Goal: Task Accomplishment & Management: Manage account settings

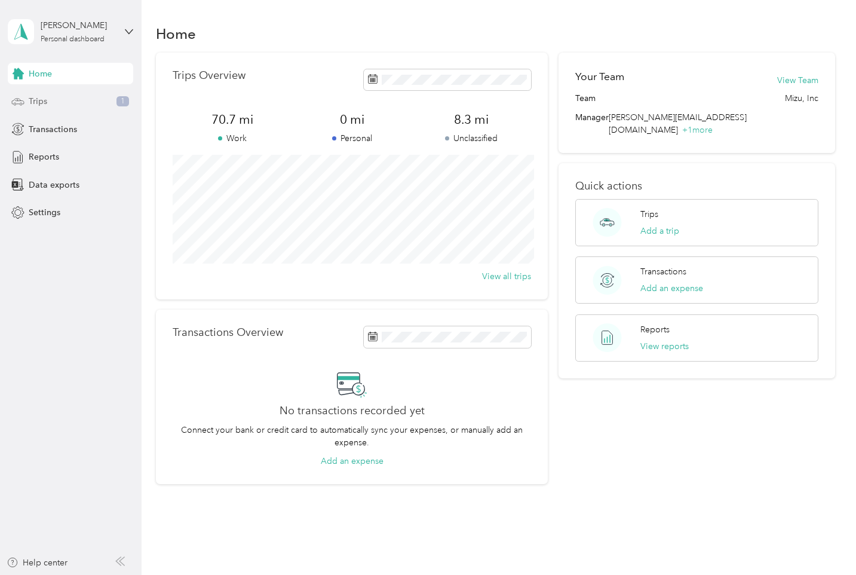
click at [56, 100] on div "Trips 1" at bounding box center [70, 102] width 125 height 22
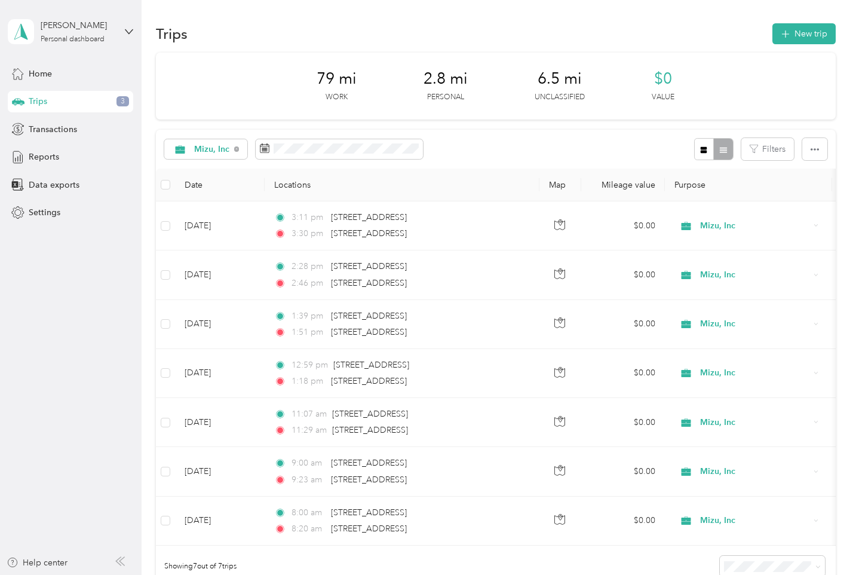
click at [121, 102] on span "3" at bounding box center [122, 101] width 13 height 11
click at [60, 79] on div "Home" at bounding box center [70, 74] width 125 height 22
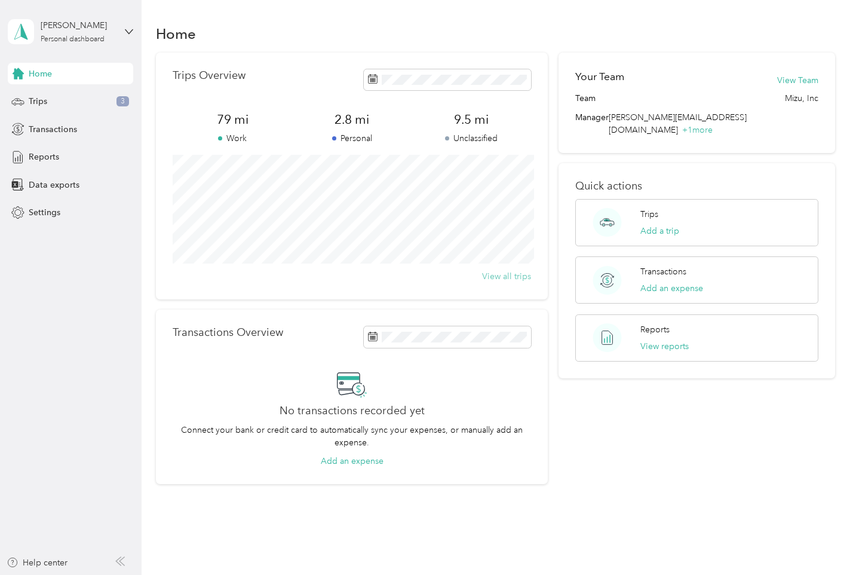
click at [520, 277] on button "View all trips" at bounding box center [506, 276] width 49 height 13
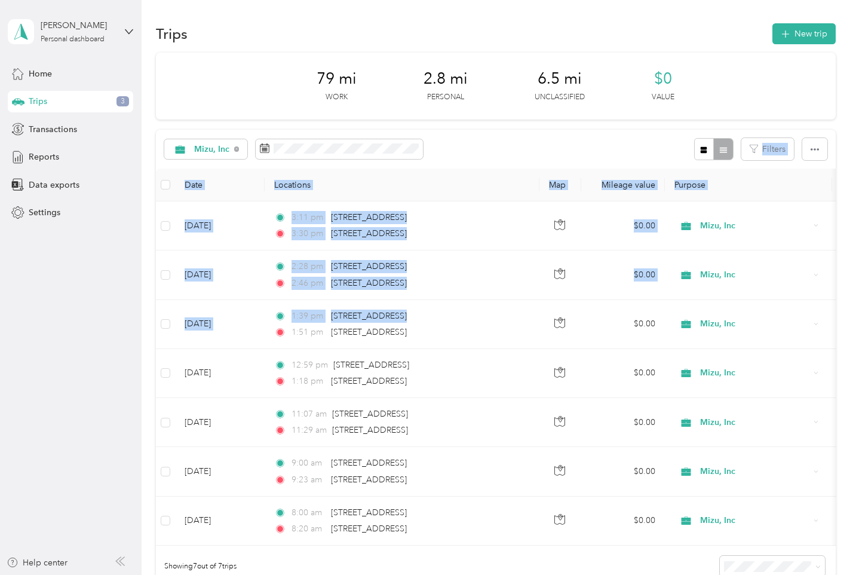
drag, startPoint x: 274, startPoint y: 328, endPoint x: 471, endPoint y: 150, distance: 266.0
click at [471, 150] on div "Mizu, Inc Filters Date Locations Map Mileage value Purpose Track Method Report …" at bounding box center [495, 359] width 679 height 458
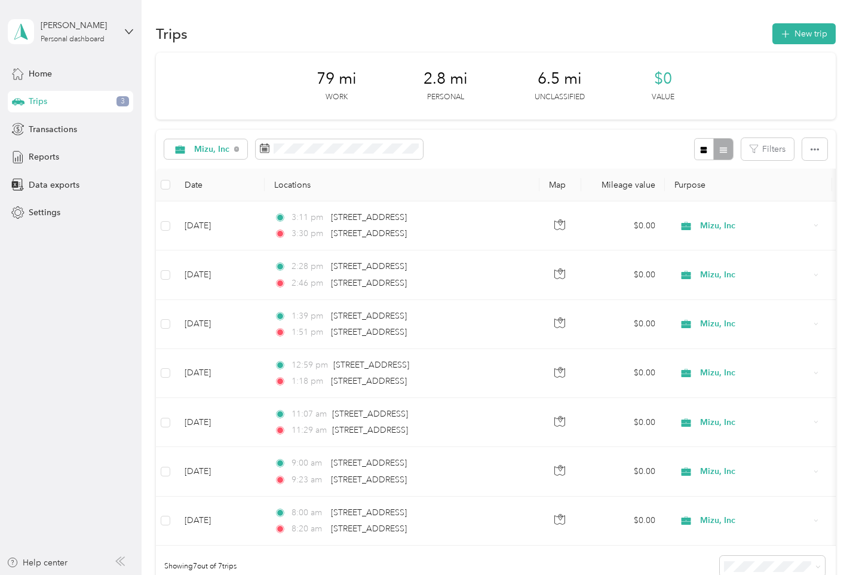
click at [471, 150] on div "Mizu, Inc Filters" at bounding box center [495, 149] width 679 height 39
click at [232, 149] on div "Mizu, Inc" at bounding box center [205, 149] width 83 height 20
click at [209, 186] on span "Unclassified" at bounding box center [219, 186] width 50 height 13
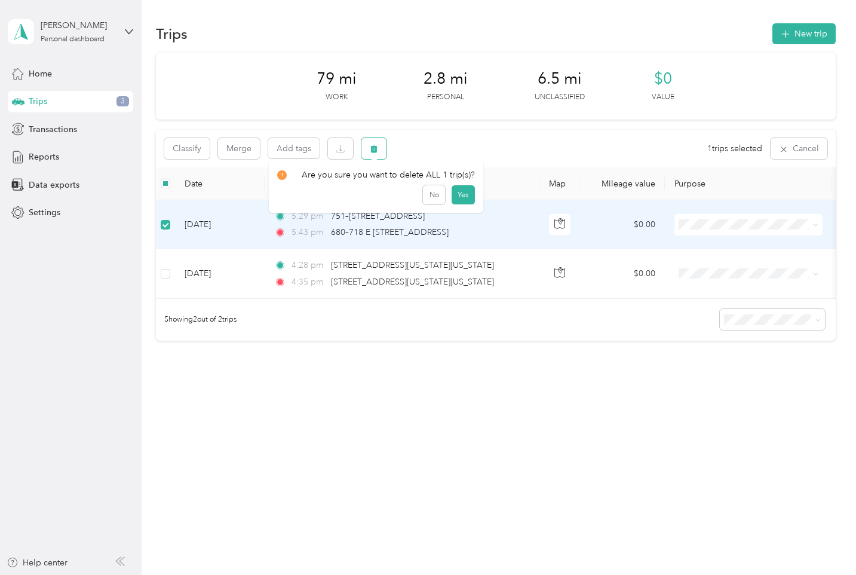
click at [375, 149] on icon "button" at bounding box center [374, 149] width 8 height 8
click at [459, 201] on button "Yes" at bounding box center [463, 198] width 23 height 19
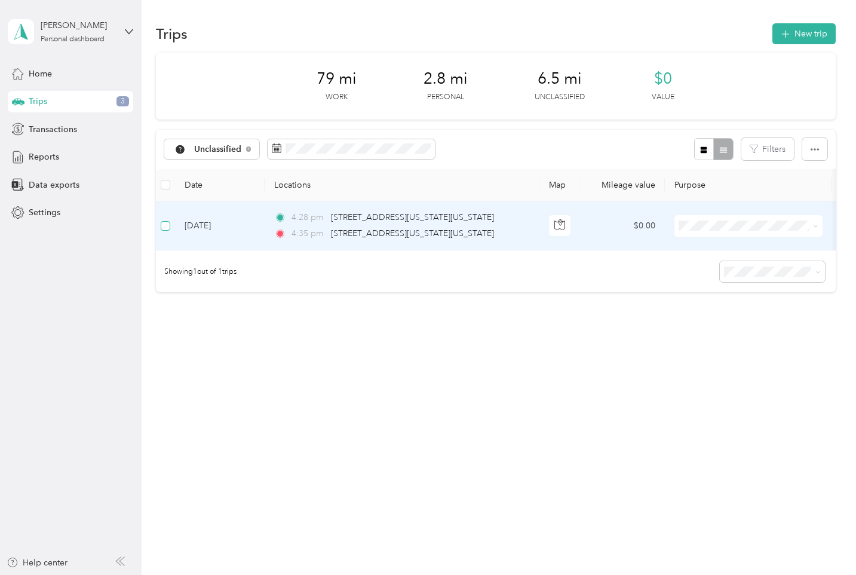
click at [167, 231] on label at bounding box center [166, 225] width 10 height 13
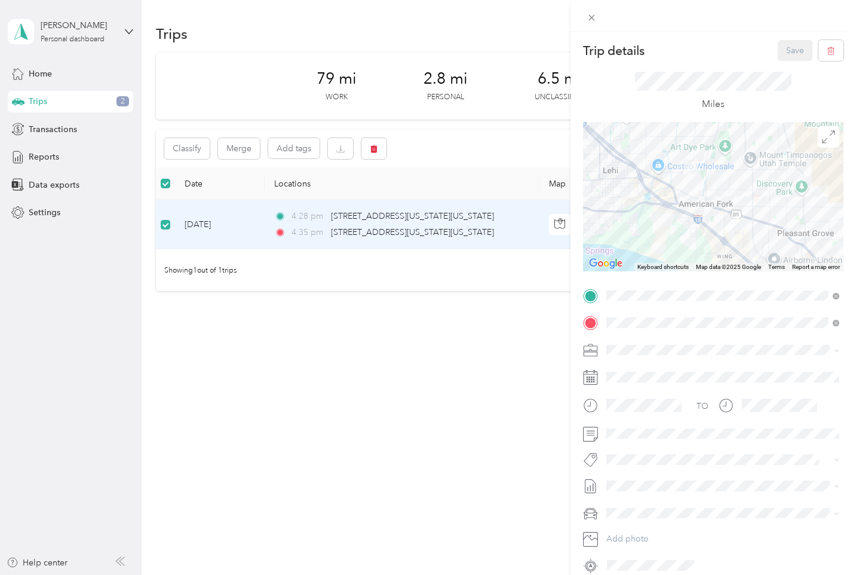
click at [372, 149] on div "Trip details Save This trip cannot be edited because it is either under review,…" at bounding box center [428, 287] width 856 height 575
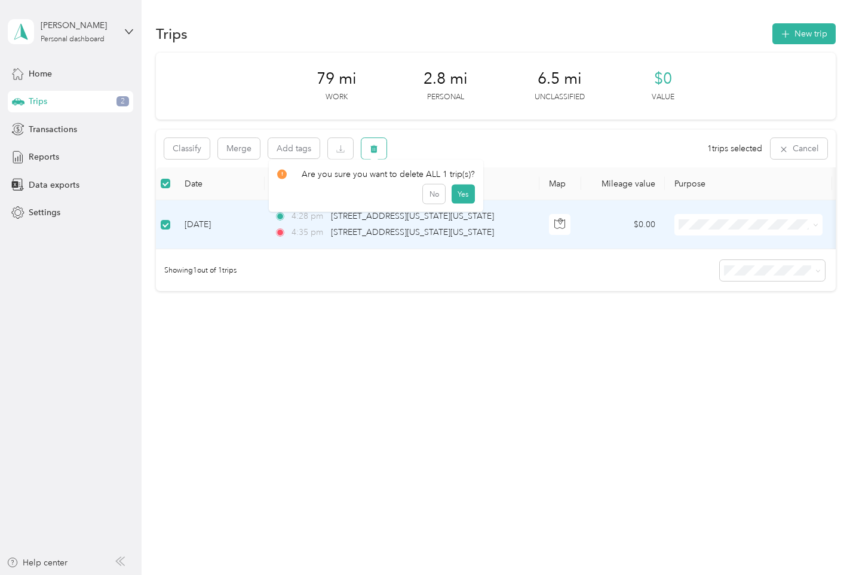
click at [376, 142] on button "button" at bounding box center [373, 148] width 25 height 21
click at [462, 194] on button "Yes" at bounding box center [463, 198] width 23 height 19
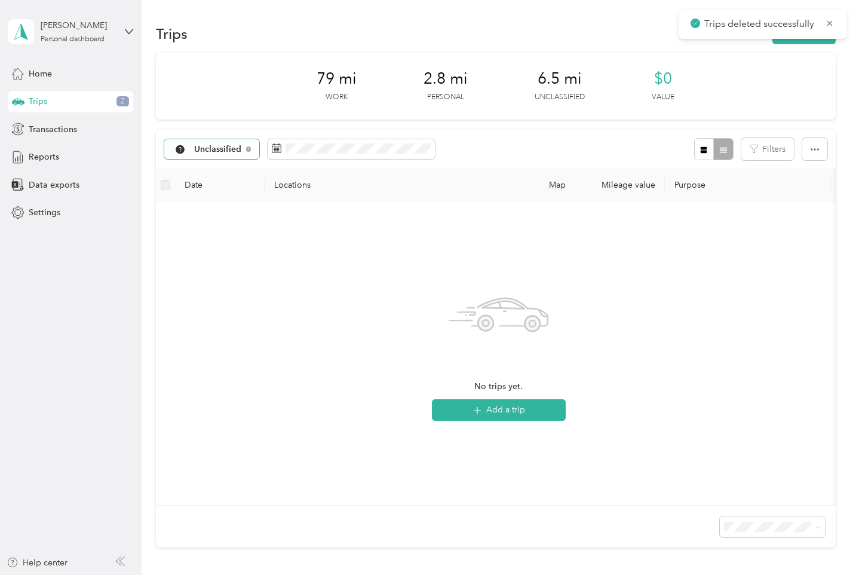
click at [200, 155] on div "Unclassified" at bounding box center [211, 149] width 95 height 20
click at [204, 229] on span "Personal" at bounding box center [225, 232] width 62 height 13
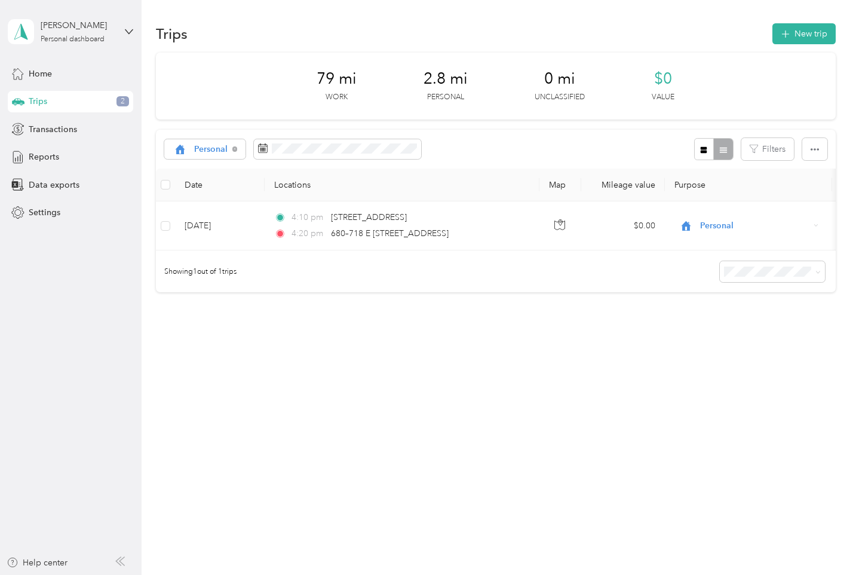
click at [78, 96] on div "Trips 2" at bounding box center [70, 102] width 125 height 22
click at [235, 150] on icon at bounding box center [234, 148] width 5 height 5
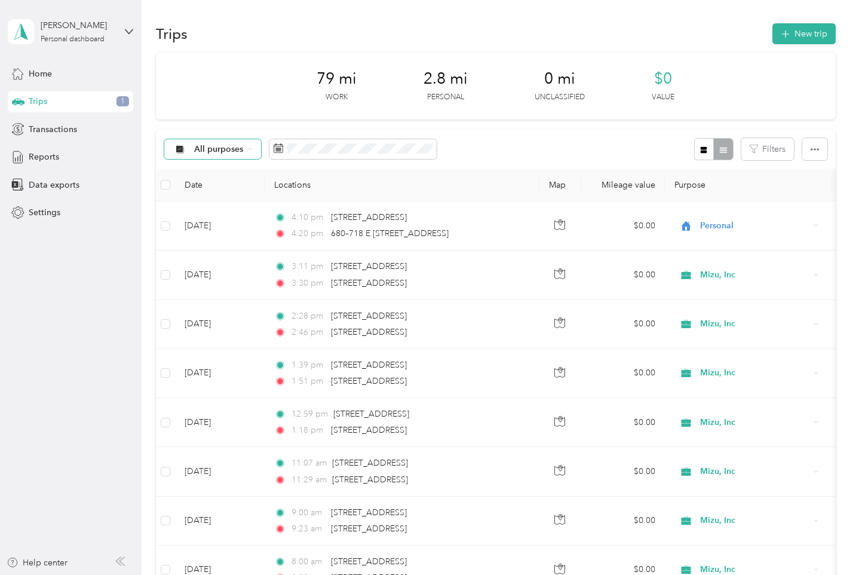
click at [208, 149] on span "All purposes" at bounding box center [219, 149] width 50 height 8
click at [209, 152] on span "All purposes" at bounding box center [219, 149] width 50 height 8
click at [265, 115] on div "79 mi Work 2.8 mi Personal 0 mi Unclassified $0 Value" at bounding box center [495, 86] width 679 height 67
